Goal: Navigation & Orientation: Go to known website

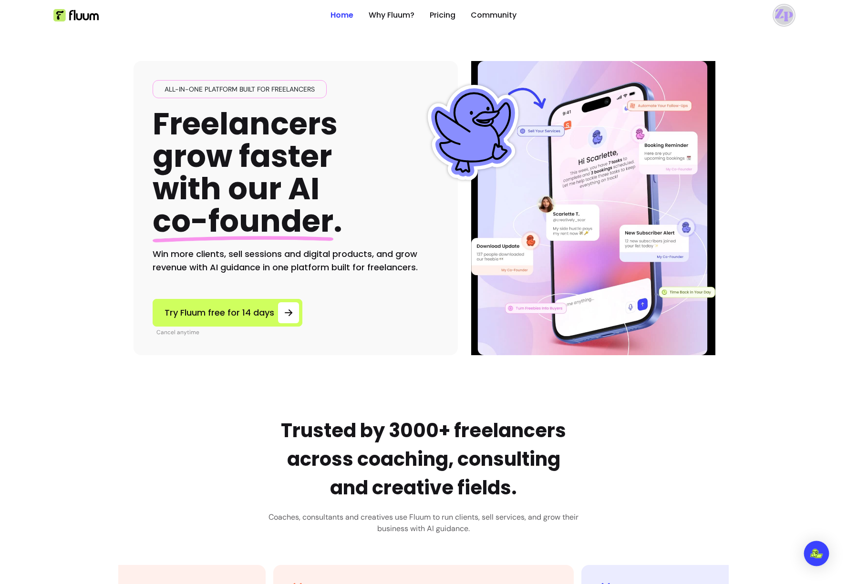
click at [818, 557] on img "Open Intercom Messenger" at bounding box center [816, 554] width 12 height 10
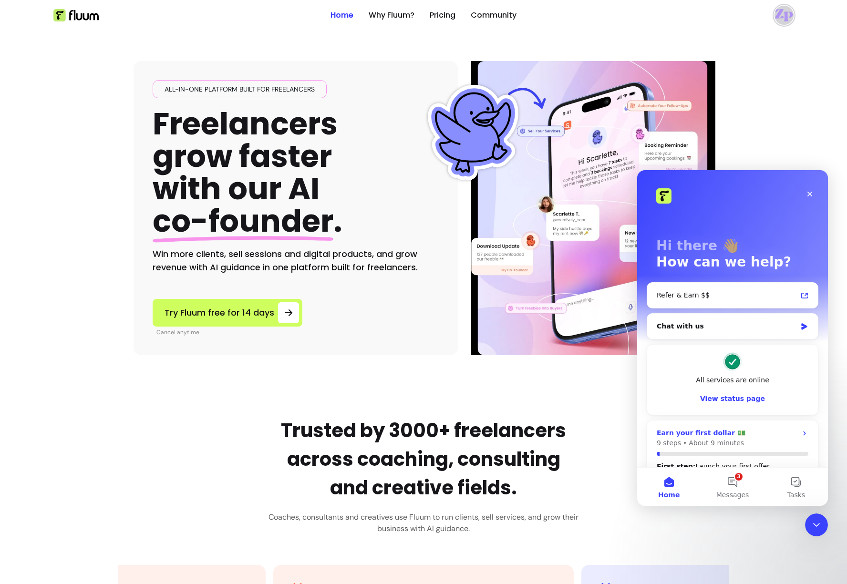
scroll to position [10, 0]
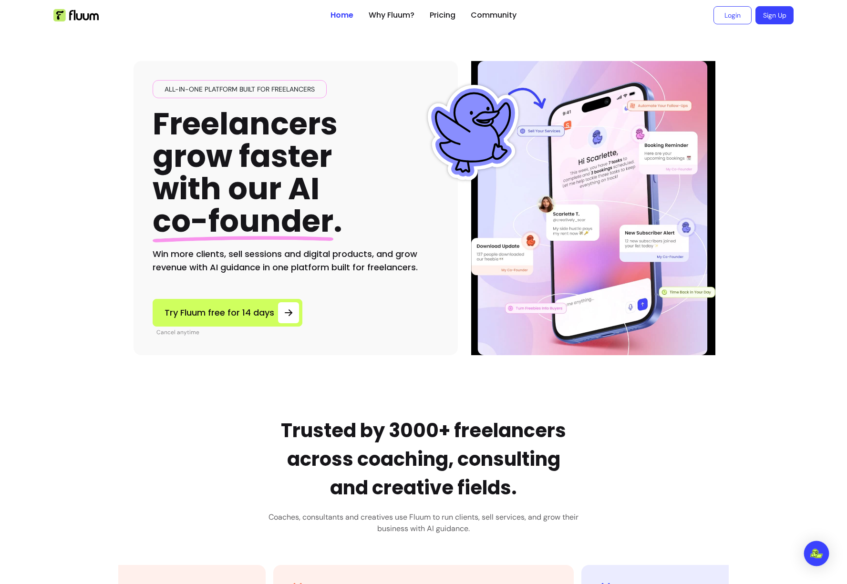
click at [817, 549] on img "Open Intercom Messenger" at bounding box center [816, 554] width 12 height 10
